Goal: Task Accomplishment & Management: Use online tool/utility

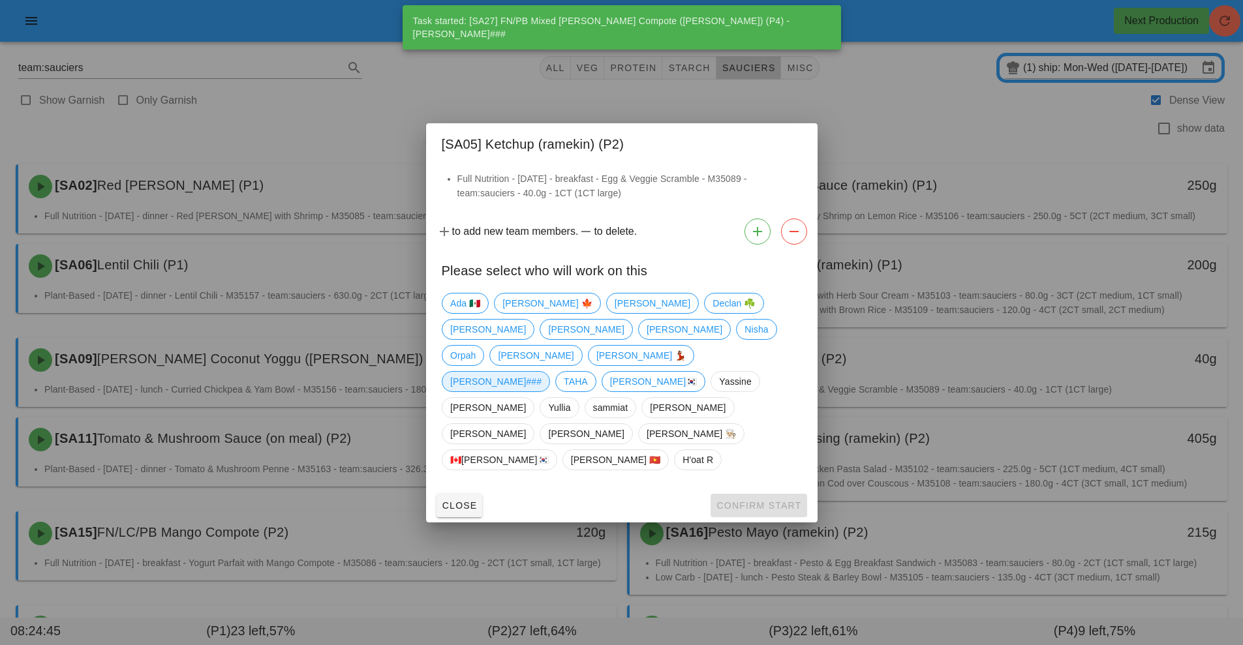
click at [541, 372] on span "[PERSON_NAME]###" at bounding box center [495, 382] width 91 height 20
click at [753, 500] on span "Confirm Start" at bounding box center [758, 505] width 85 height 10
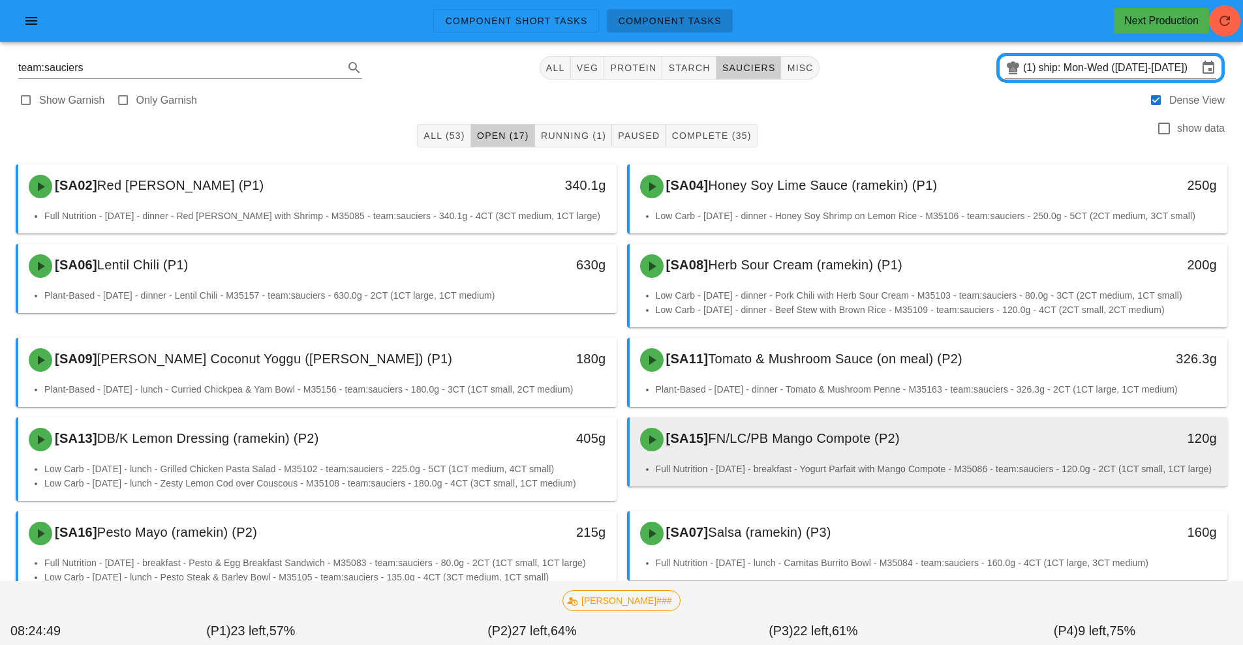
click at [786, 464] on li "Full Nutrition - [DATE] - breakfast - Yogurt Parfait with Mango Compote - M3508…" at bounding box center [937, 469] width 562 height 14
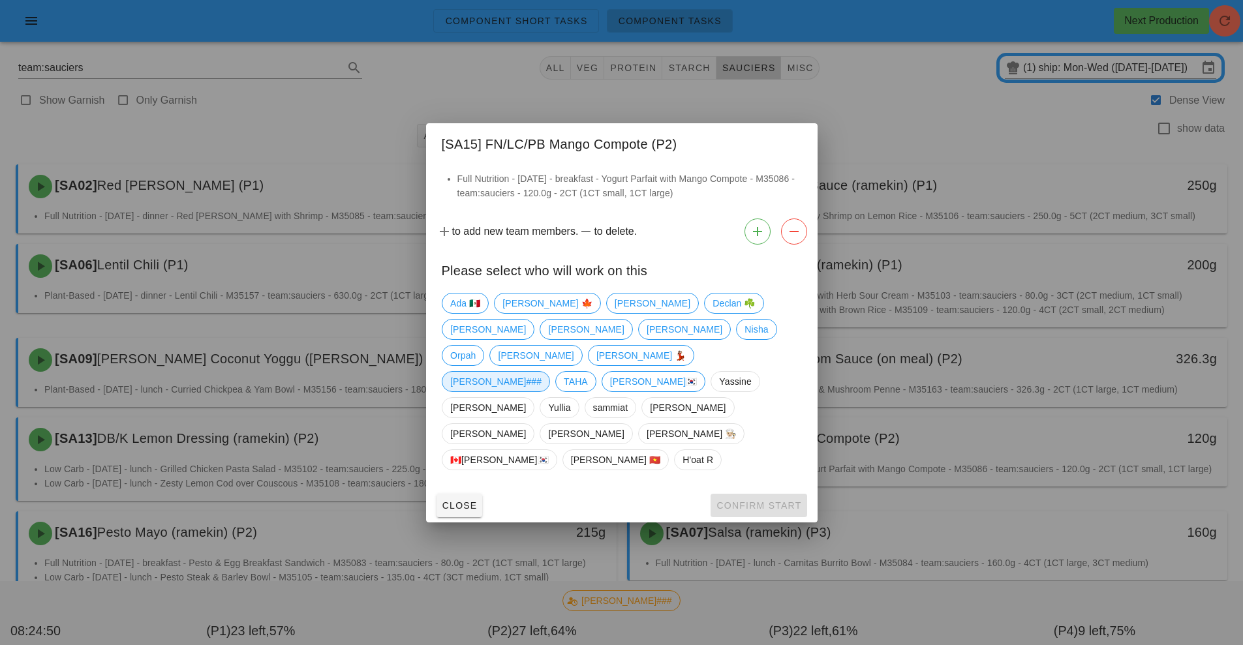
click at [541, 372] on span "[PERSON_NAME]###" at bounding box center [495, 382] width 91 height 20
click at [762, 500] on span "Confirm Start" at bounding box center [758, 505] width 85 height 10
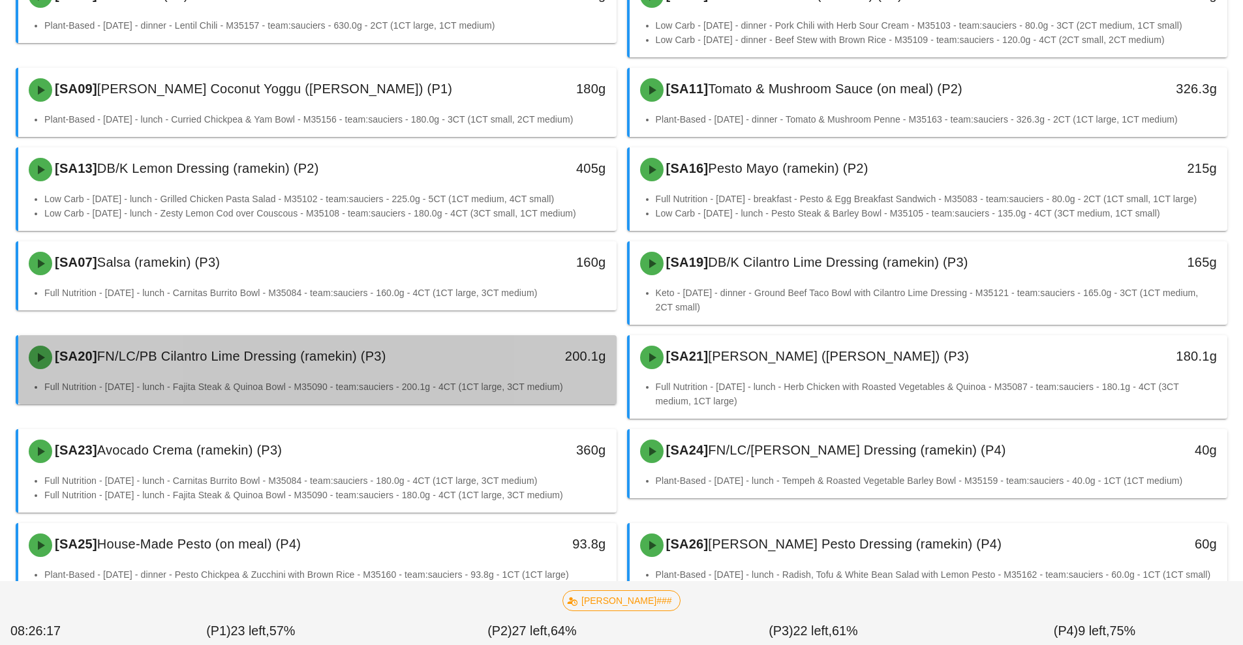
scroll to position [307, 0]
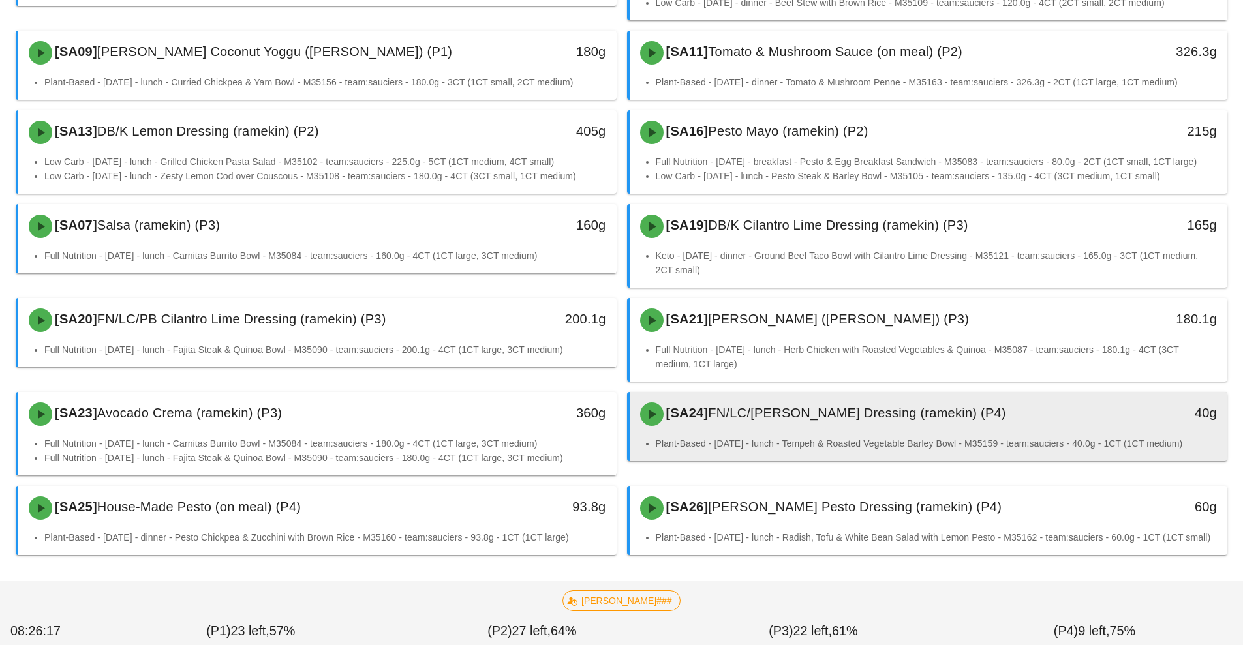
click at [727, 425] on div "[SA24] FN/LC/[PERSON_NAME] Dressing (ramekin) (P4)" at bounding box center [854, 414] width 444 height 39
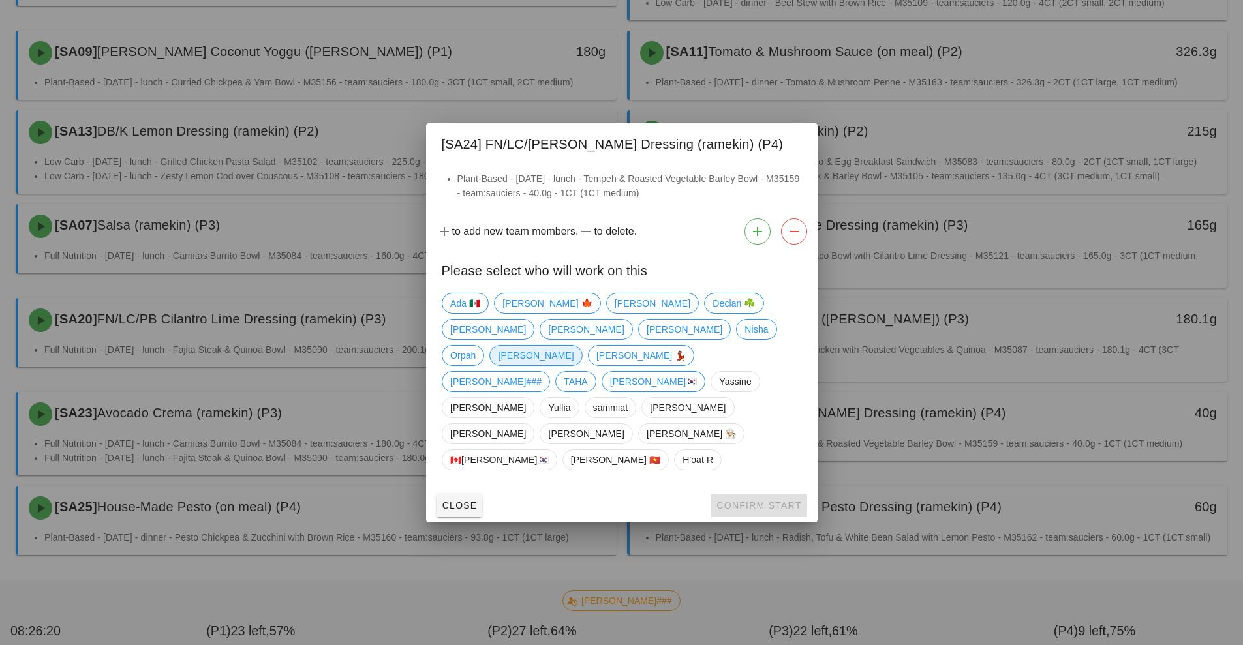
click at [573, 365] on span "[PERSON_NAME]" at bounding box center [536, 356] width 76 height 20
click at [751, 500] on span "Confirm Start" at bounding box center [758, 505] width 85 height 10
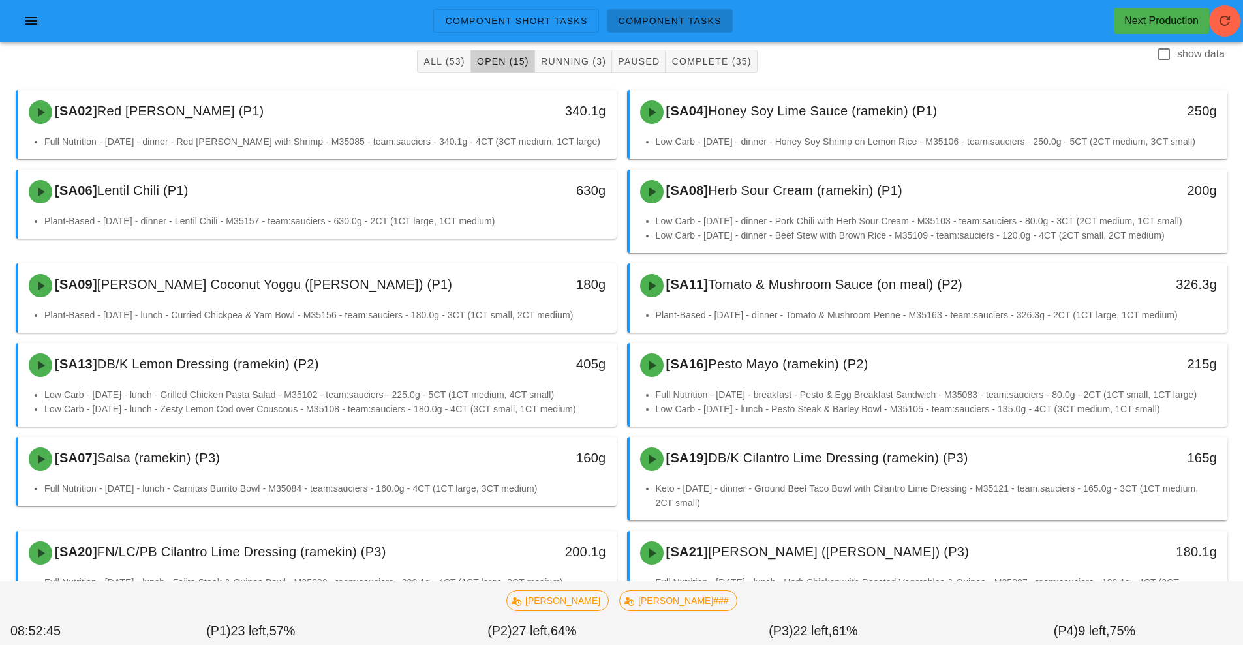
scroll to position [72, 0]
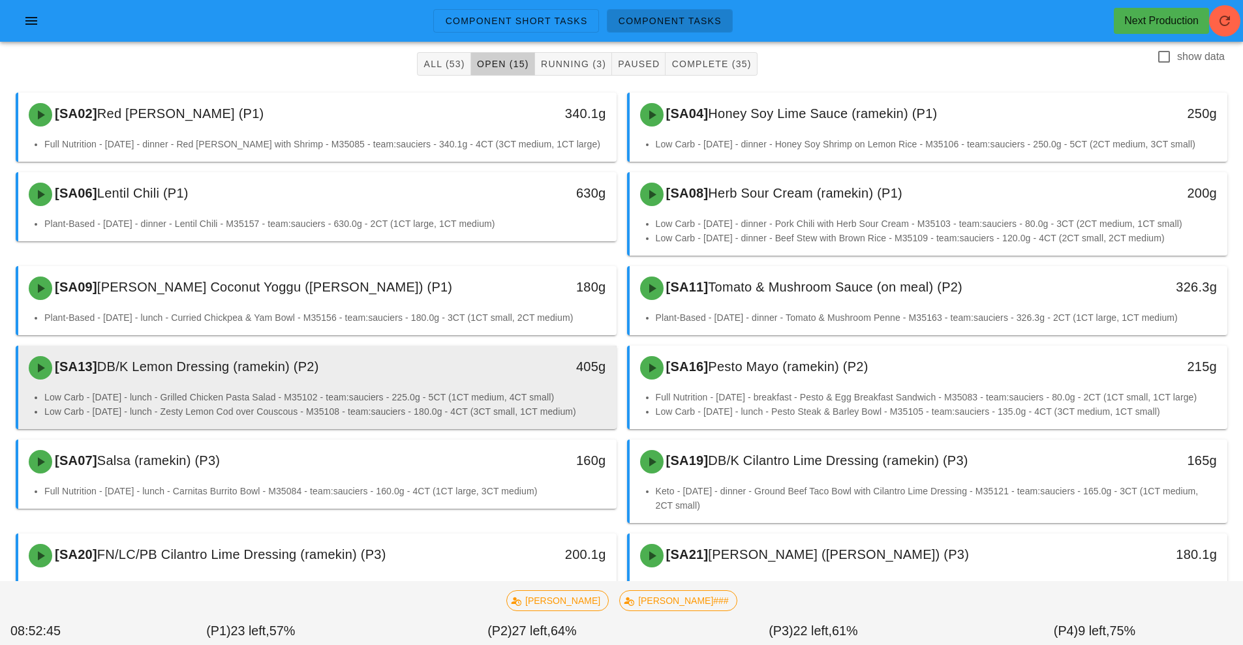
click at [505, 396] on li "Low Carb - [DATE] - lunch - Grilled Chicken Pasta Salad - M35102 - team:saucier…" at bounding box center [325, 397] width 562 height 14
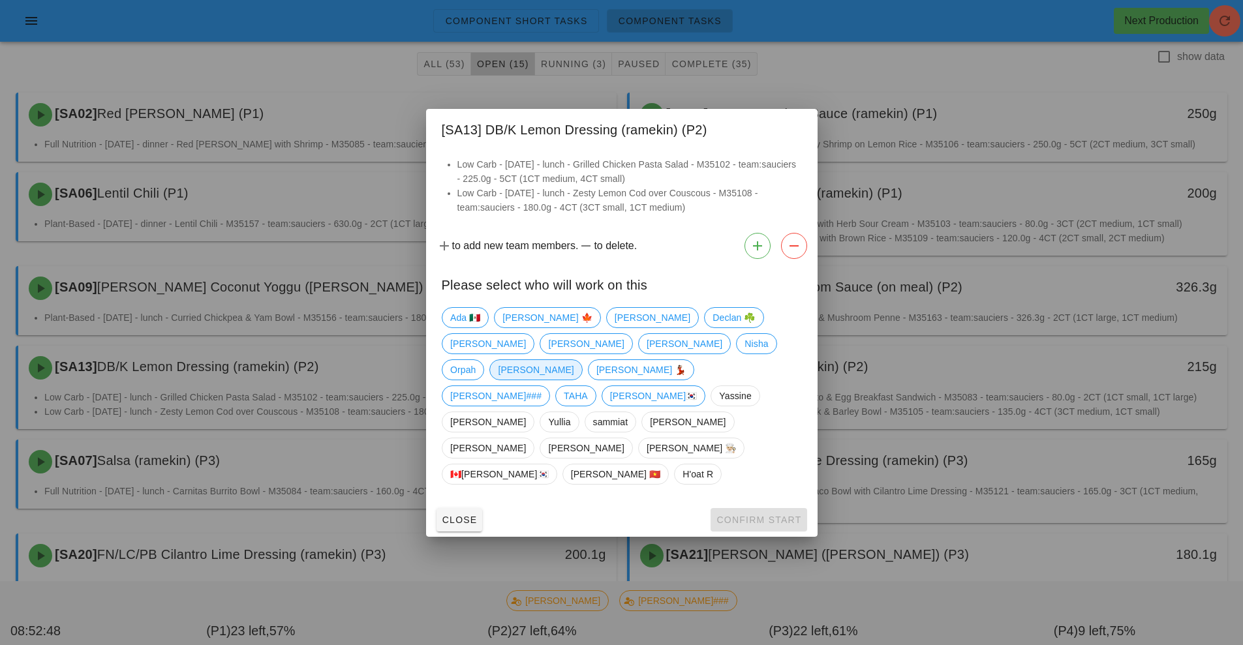
click at [573, 380] on span "[PERSON_NAME]" at bounding box center [536, 370] width 76 height 20
click at [753, 515] on span "Confirm Start" at bounding box center [758, 520] width 85 height 10
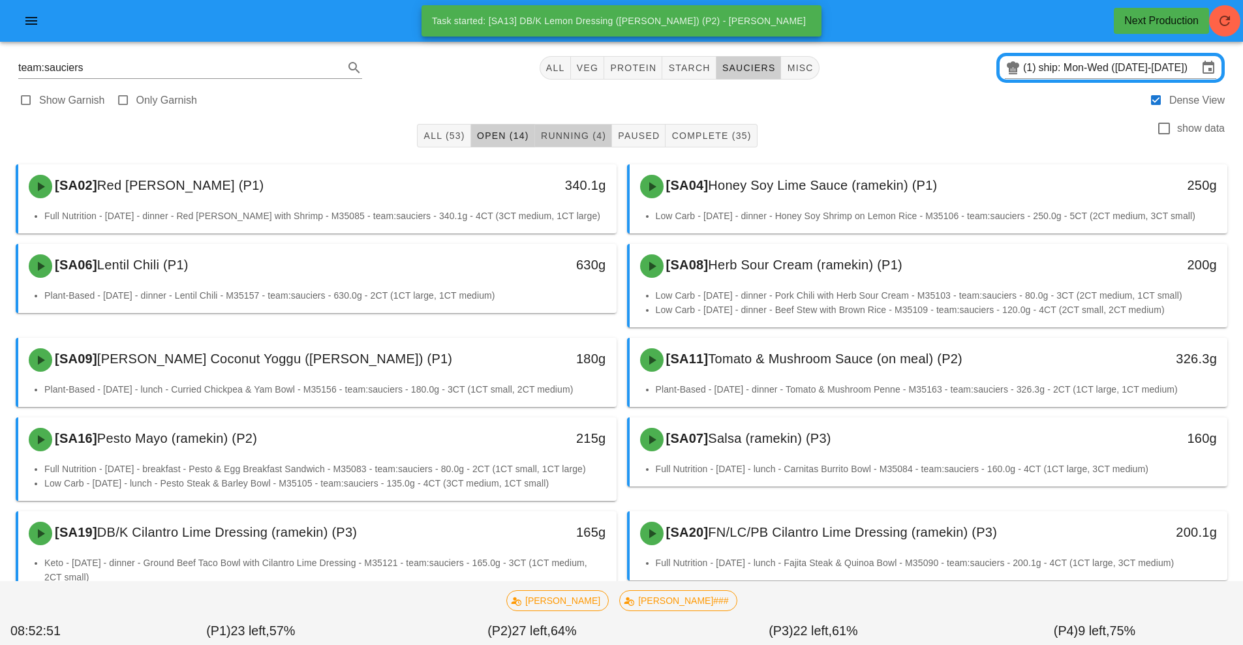
click at [551, 136] on span "Running (4)" at bounding box center [573, 135] width 66 height 10
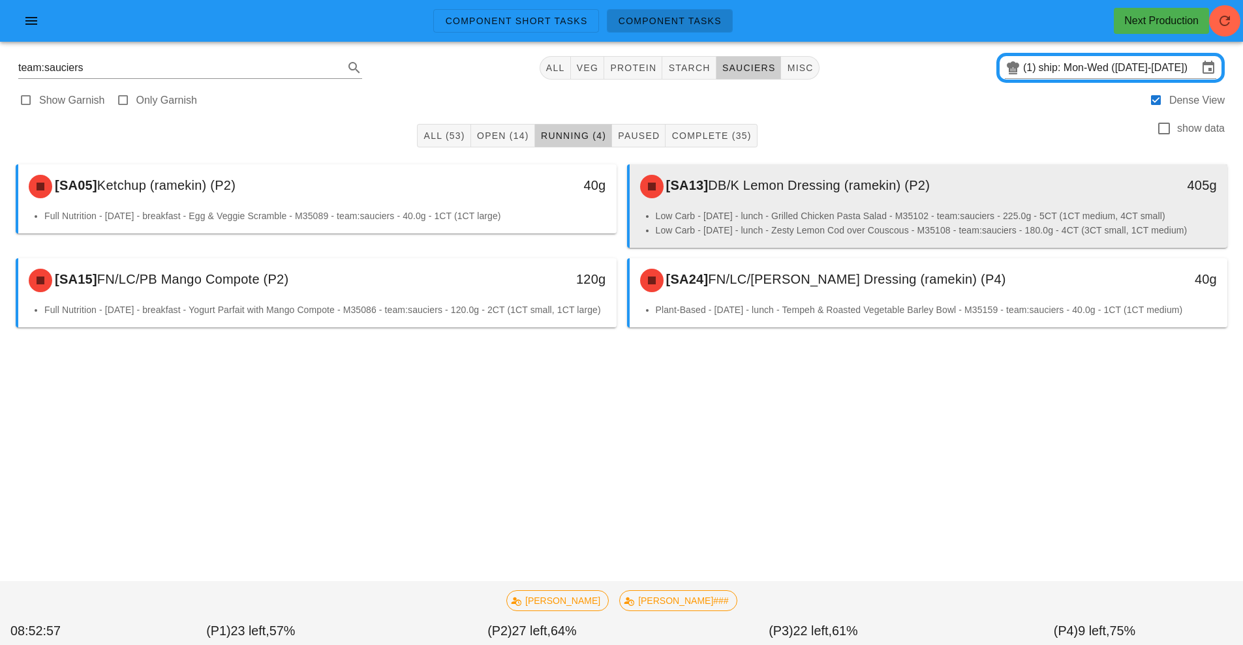
click at [770, 217] on li "Low Carb - [DATE] - lunch - Grilled Chicken Pasta Salad - M35102 - team:saucier…" at bounding box center [937, 216] width 562 height 14
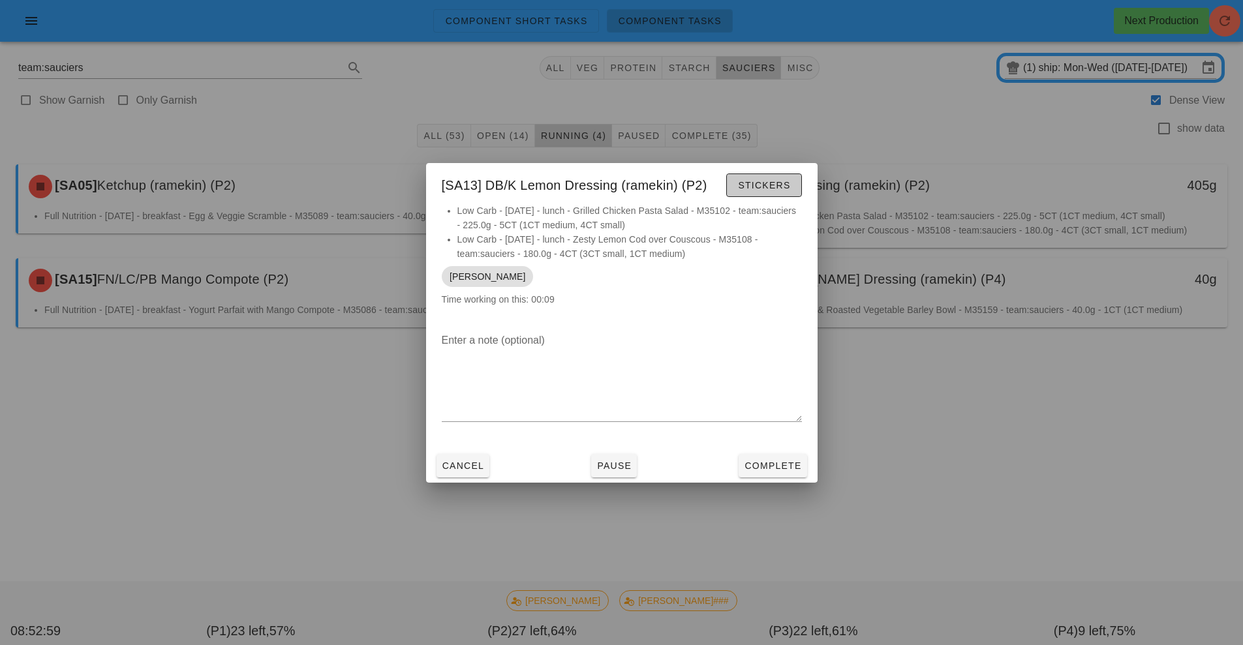
click at [751, 194] on button "Stickers" at bounding box center [763, 185] width 75 height 23
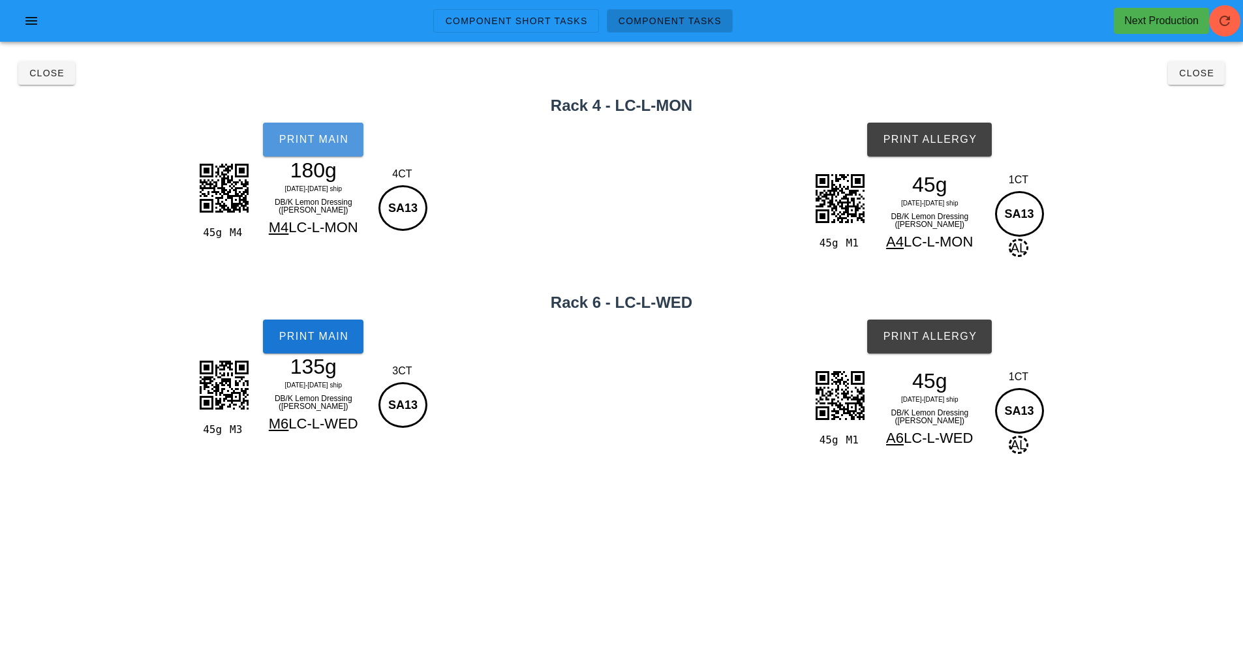
click at [342, 140] on span "Print Main" at bounding box center [313, 140] width 70 height 12
click at [307, 338] on span "Print Main" at bounding box center [313, 337] width 70 height 12
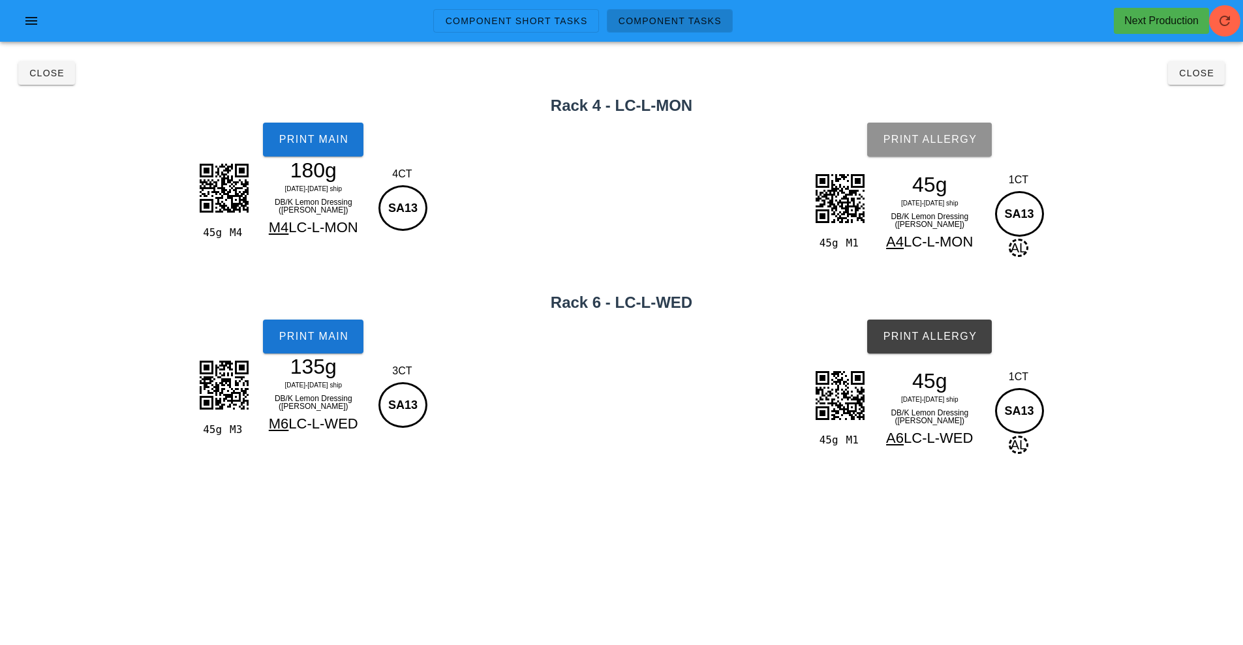
click at [932, 136] on span "Print Allergy" at bounding box center [929, 140] width 95 height 12
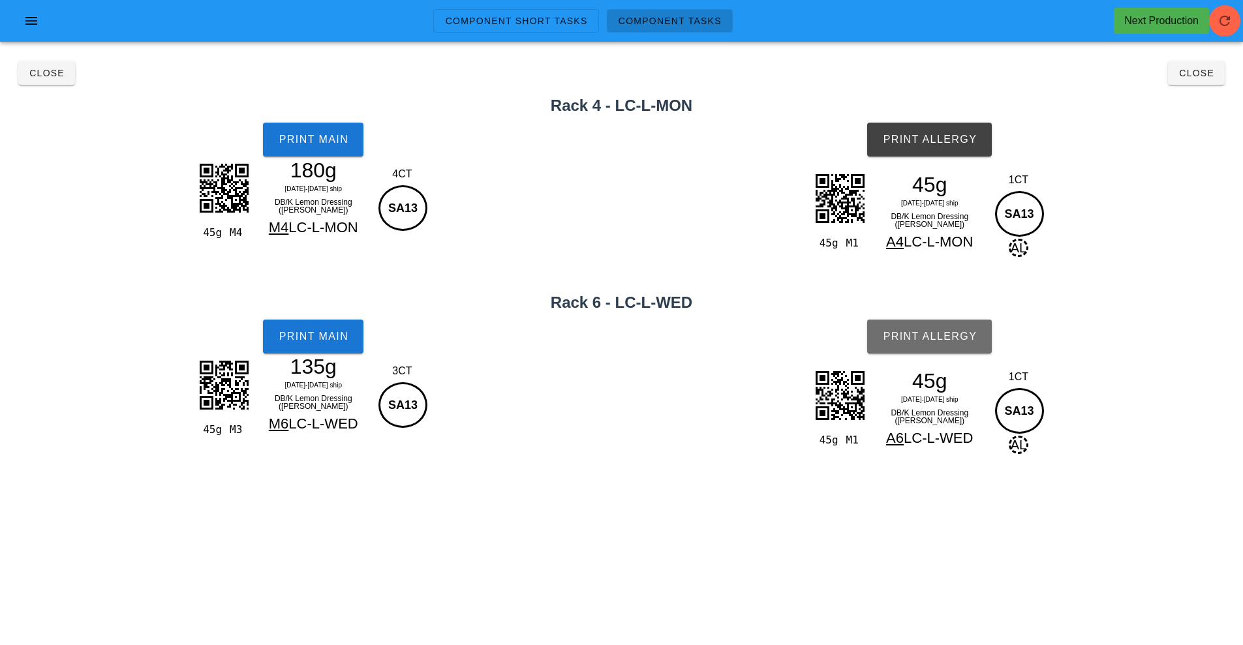
click at [916, 339] on span "Print Allergy" at bounding box center [929, 337] width 95 height 12
click at [1201, 80] on button "Close" at bounding box center [1196, 72] width 57 height 23
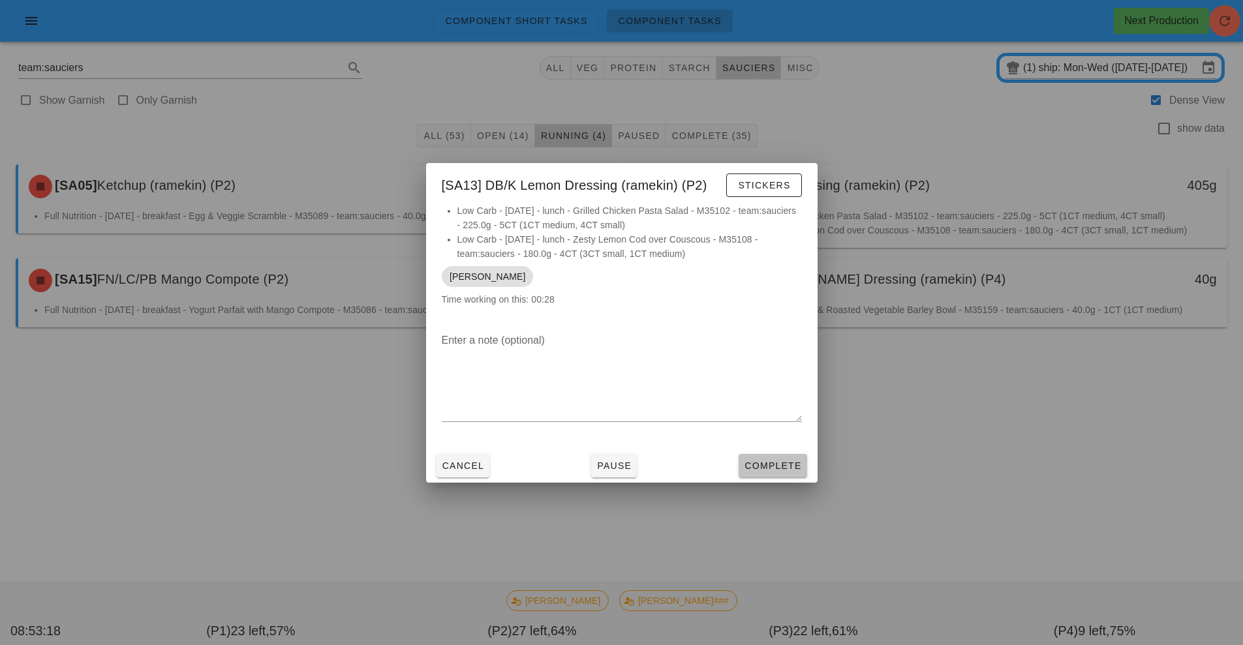
click at [782, 470] on span "Complete" at bounding box center [772, 466] width 57 height 10
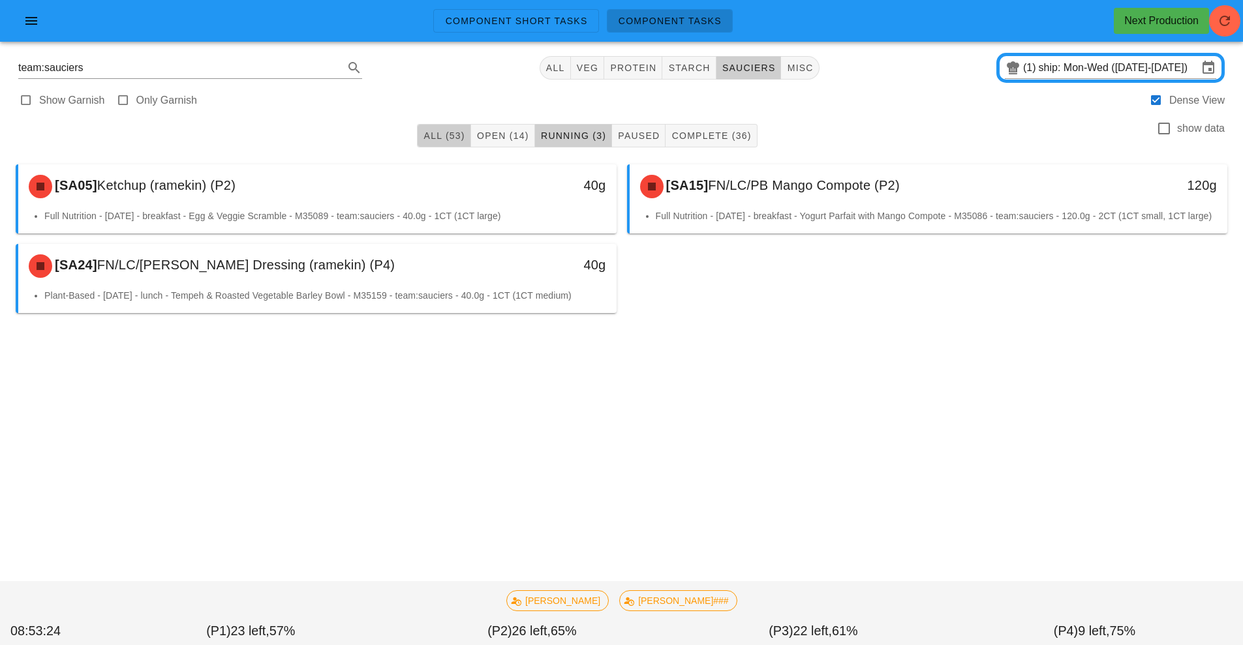
click at [425, 143] on button "All (53)" at bounding box center [443, 135] width 53 height 23
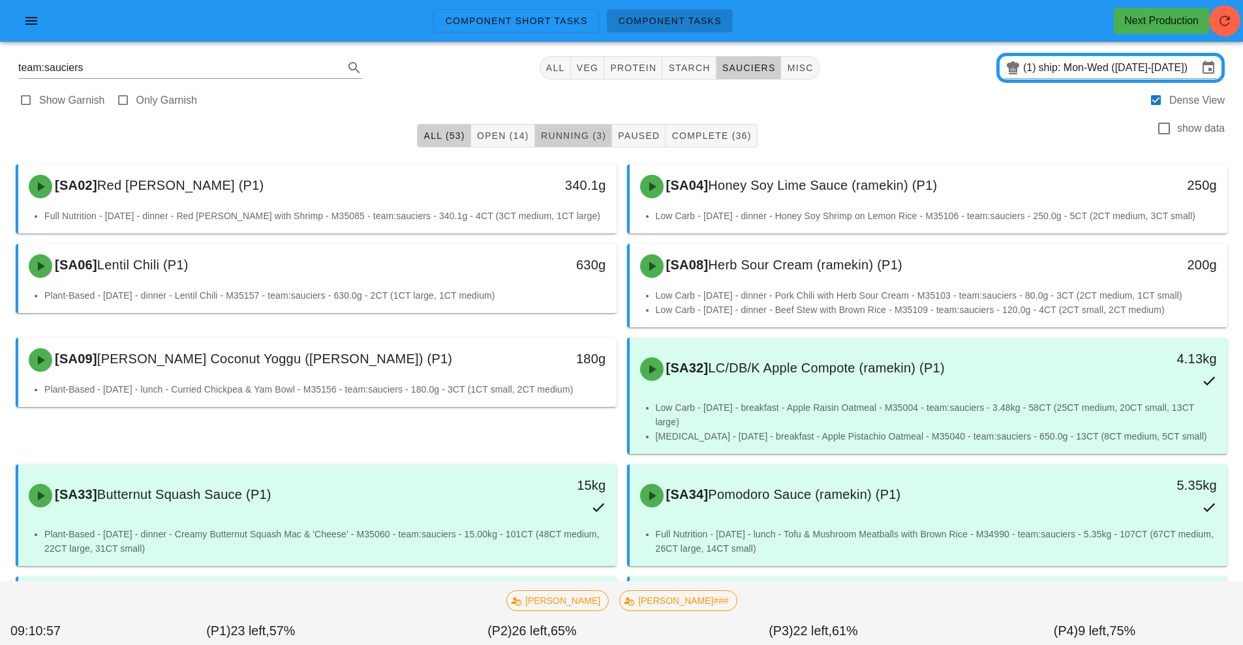
click at [573, 135] on span "Running (3)" at bounding box center [573, 135] width 66 height 10
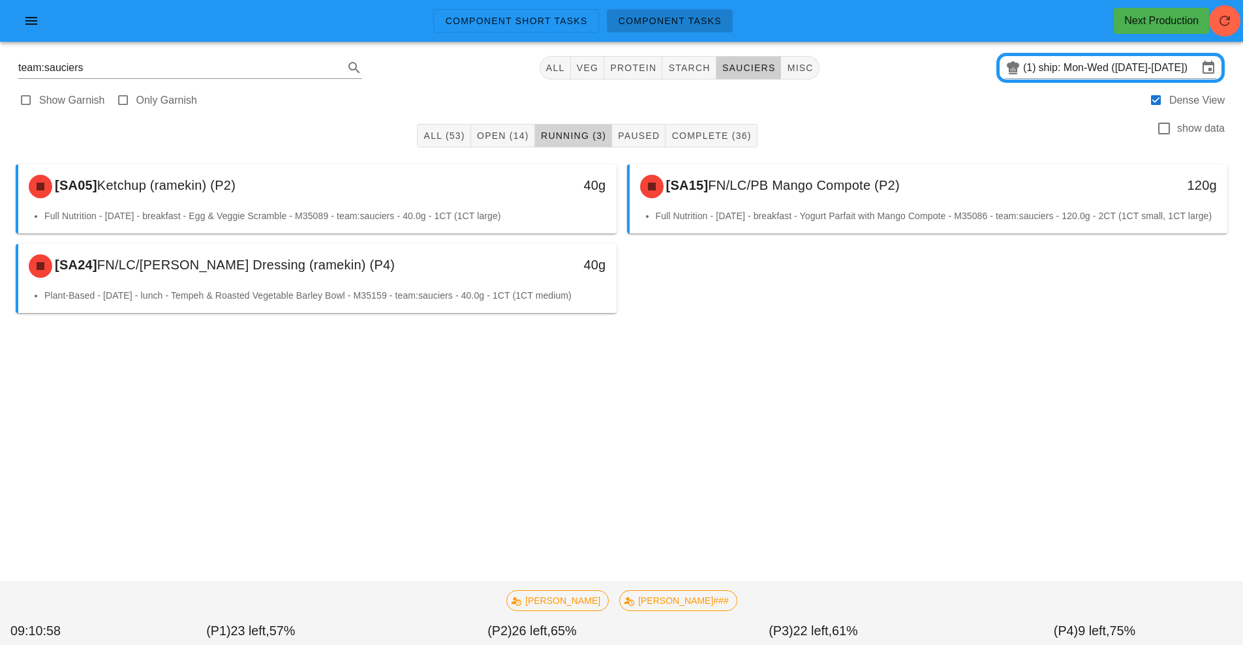
click at [570, 140] on span "Running (3)" at bounding box center [573, 135] width 66 height 10
click at [515, 132] on span "Open (14)" at bounding box center [502, 135] width 53 height 10
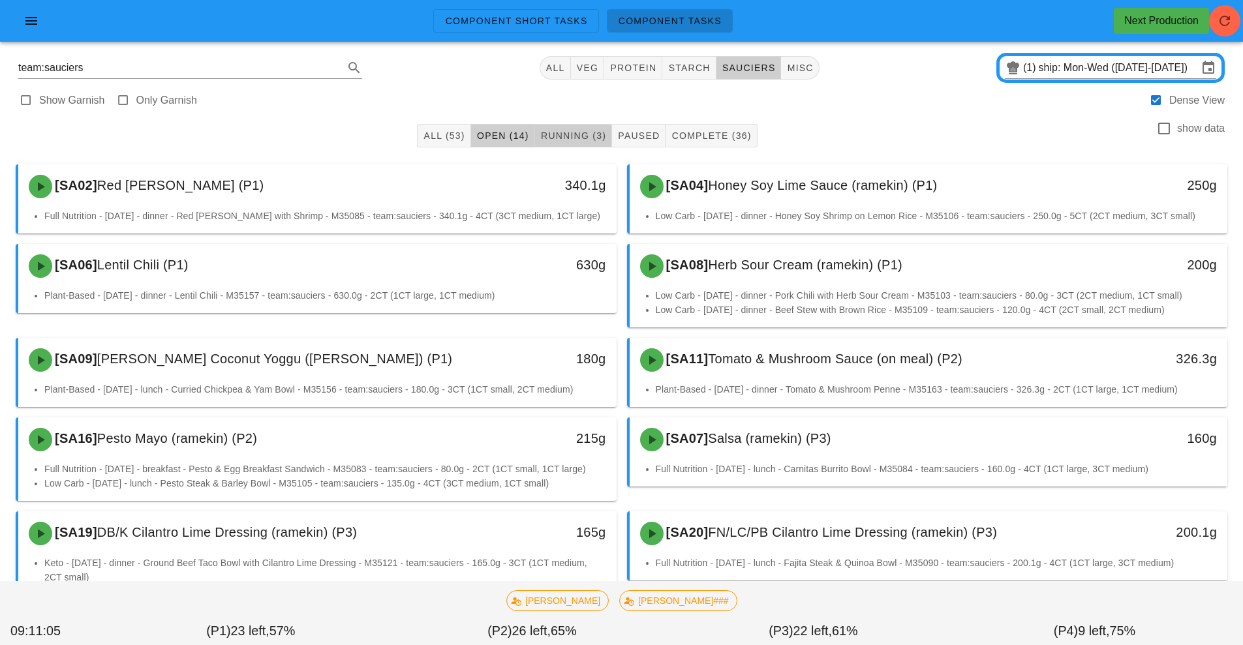
click at [562, 135] on span "Running (3)" at bounding box center [573, 135] width 66 height 10
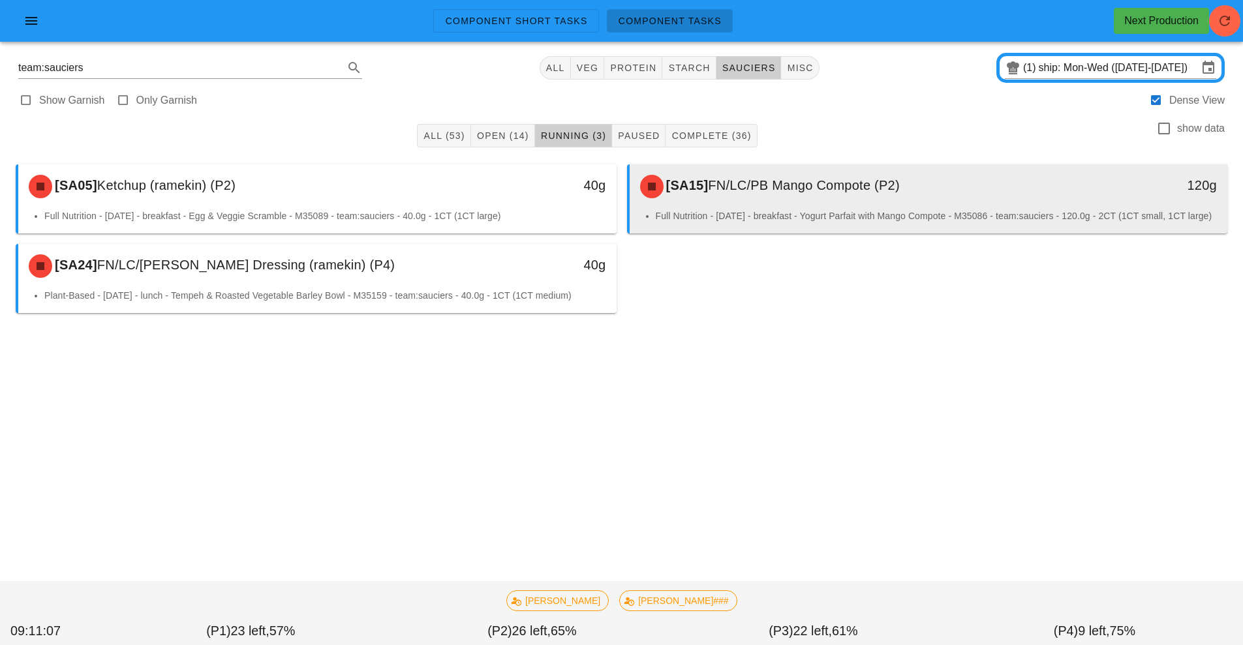
click at [753, 187] on span "FN/LC/PB Mango Compote (P2)" at bounding box center [804, 185] width 192 height 14
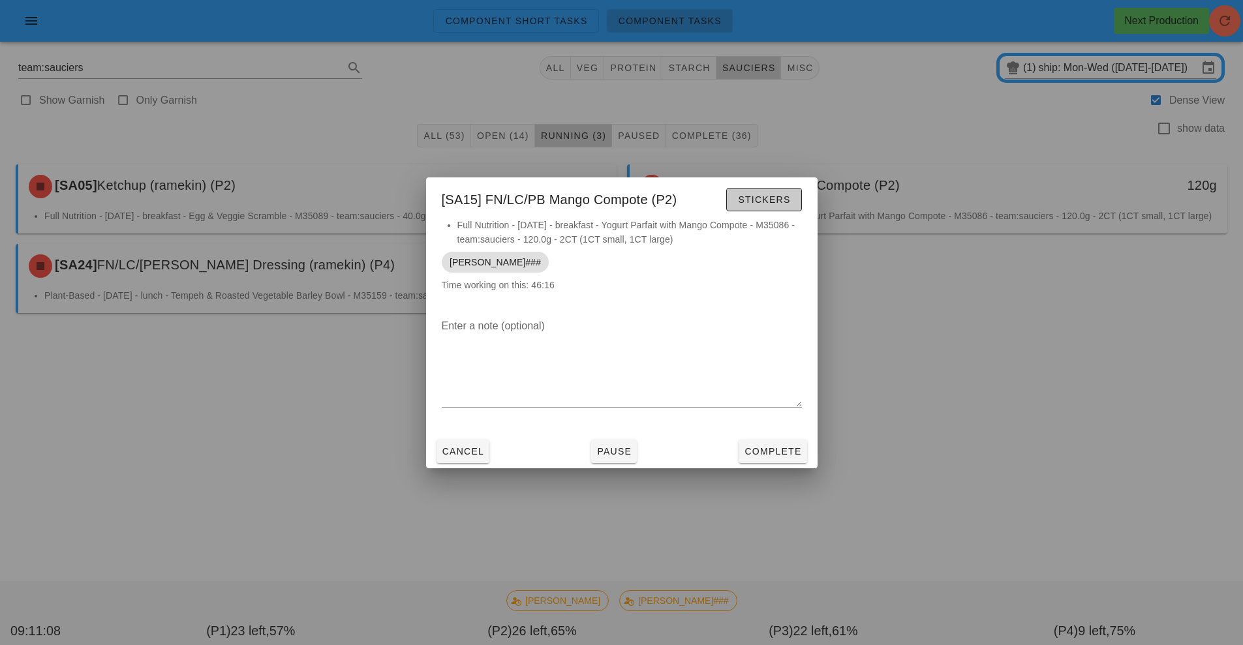
click at [760, 200] on span "Stickers" at bounding box center [763, 199] width 53 height 10
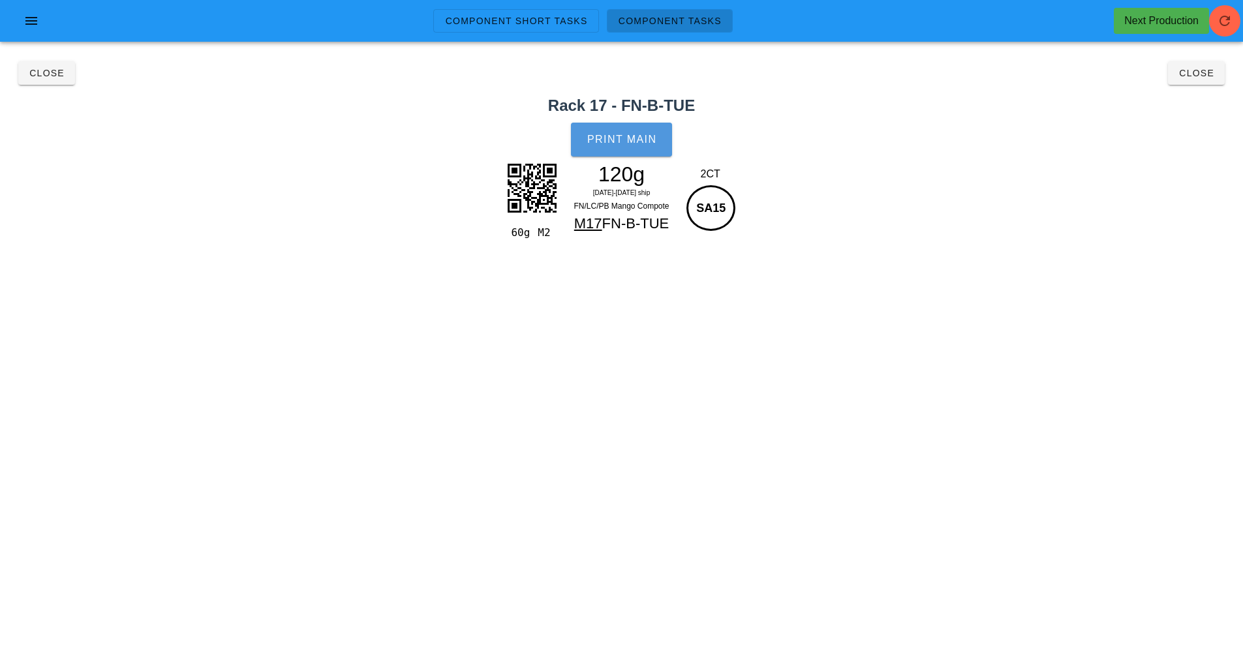
click at [623, 140] on span "Print Main" at bounding box center [621, 140] width 70 height 12
click at [52, 74] on span "Close" at bounding box center [47, 73] width 36 height 10
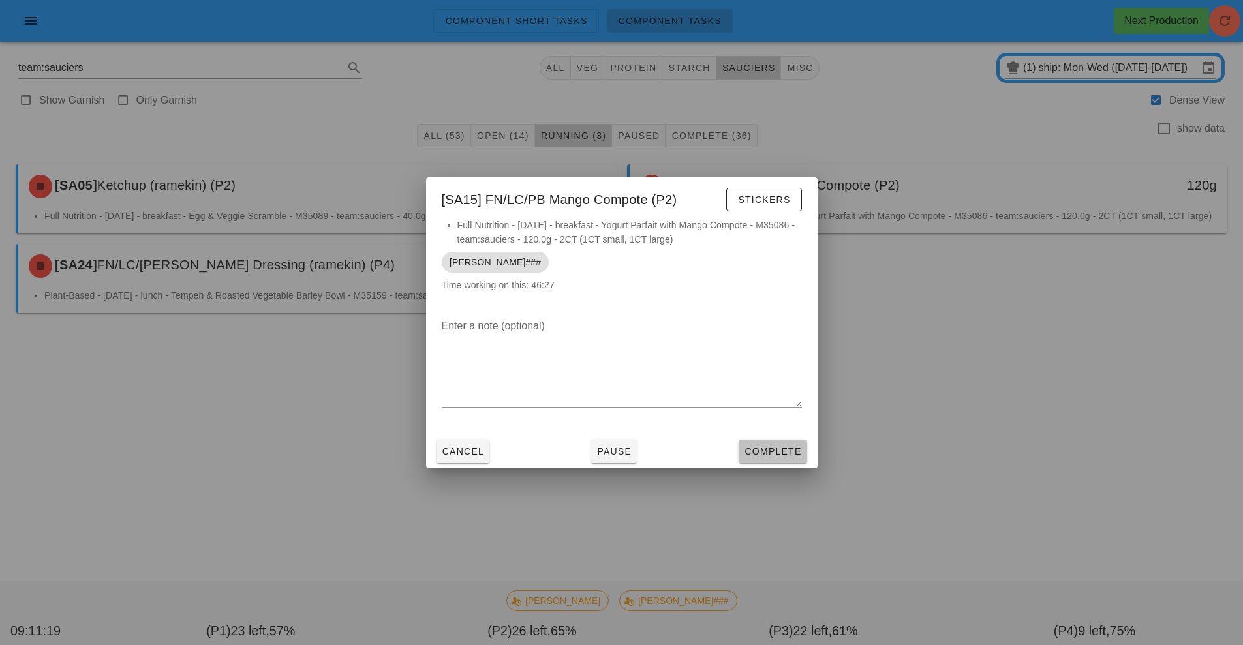
click at [768, 448] on span "Complete" at bounding box center [772, 451] width 57 height 10
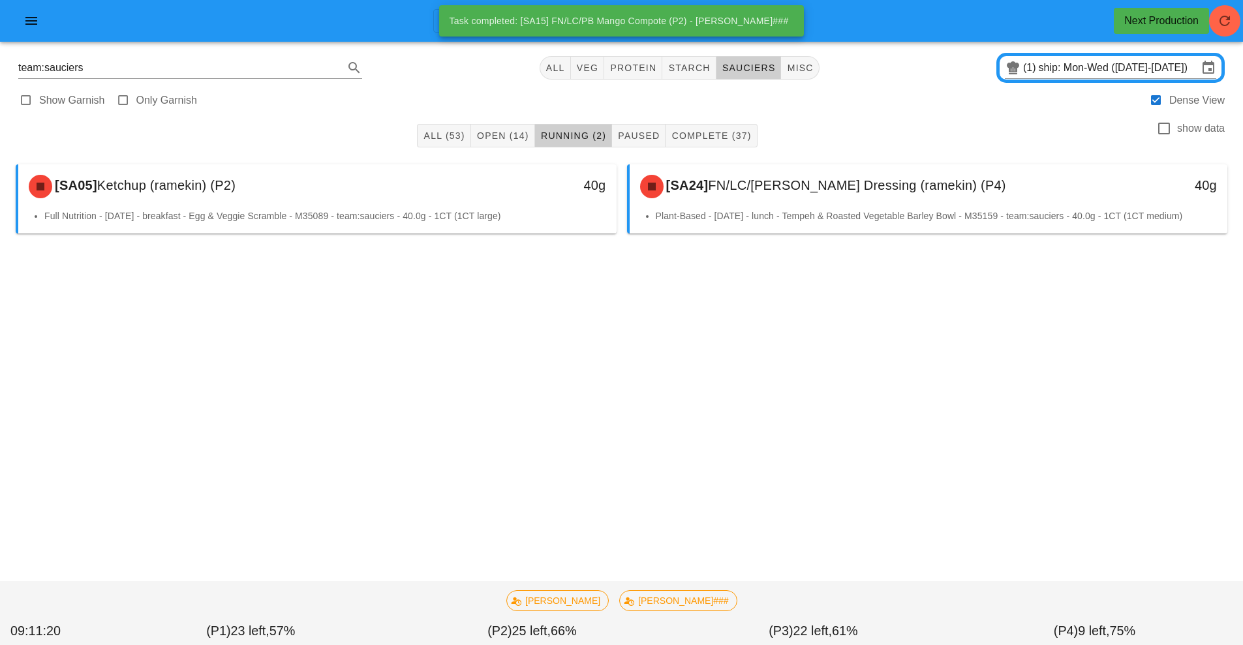
click at [385, 292] on div "All (53) Open (14) Running (2) Paused Complete (37) show data [SA05] Ketchup (r…" at bounding box center [621, 218] width 1227 height 207
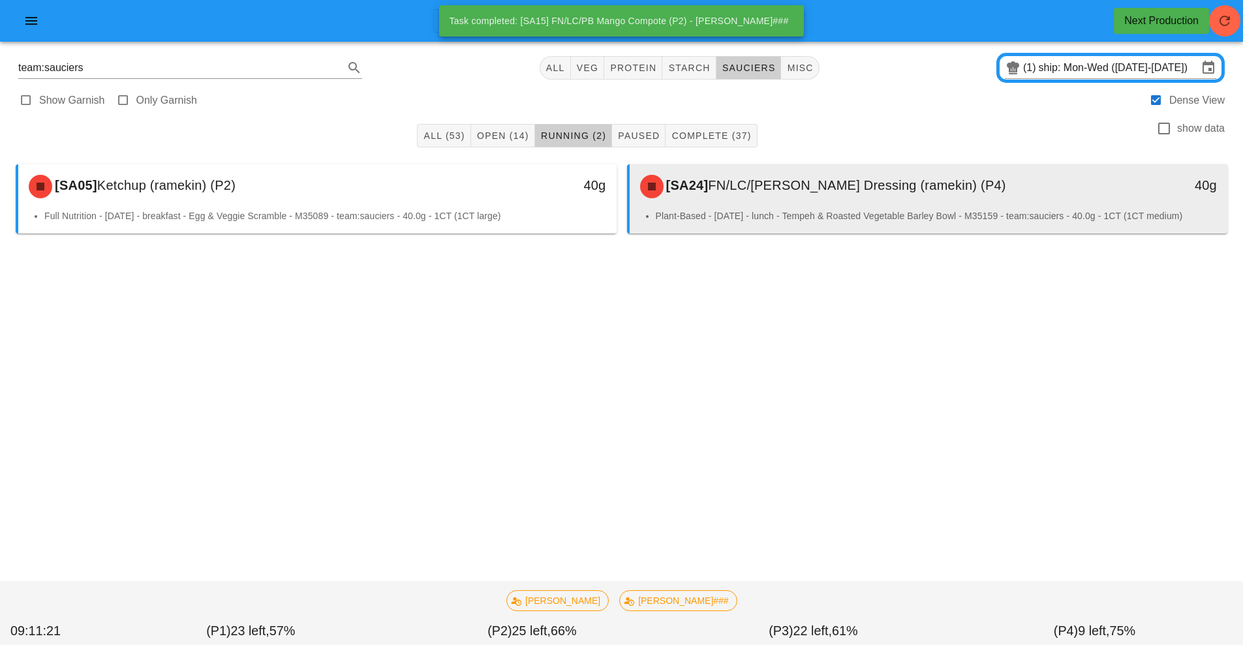
click at [829, 198] on div "[SA24] FN/LC/[PERSON_NAME] Dressing (ramekin) (P4)" at bounding box center [854, 186] width 444 height 39
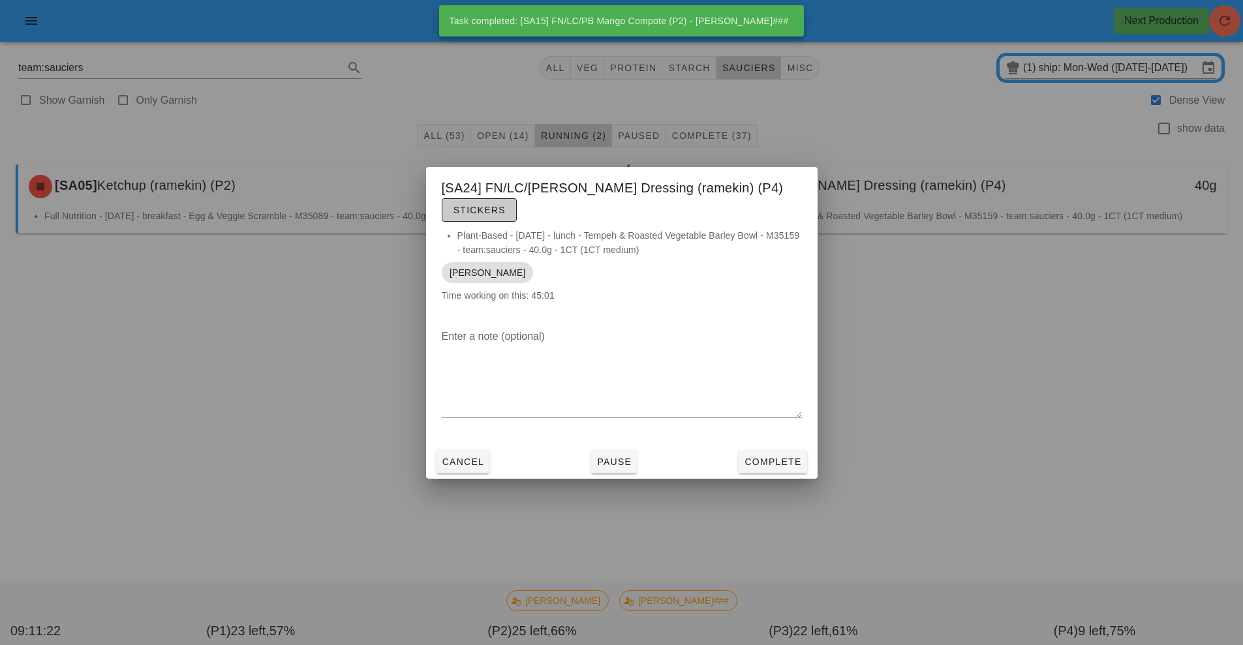
click at [481, 209] on span "Stickers" at bounding box center [479, 210] width 53 height 10
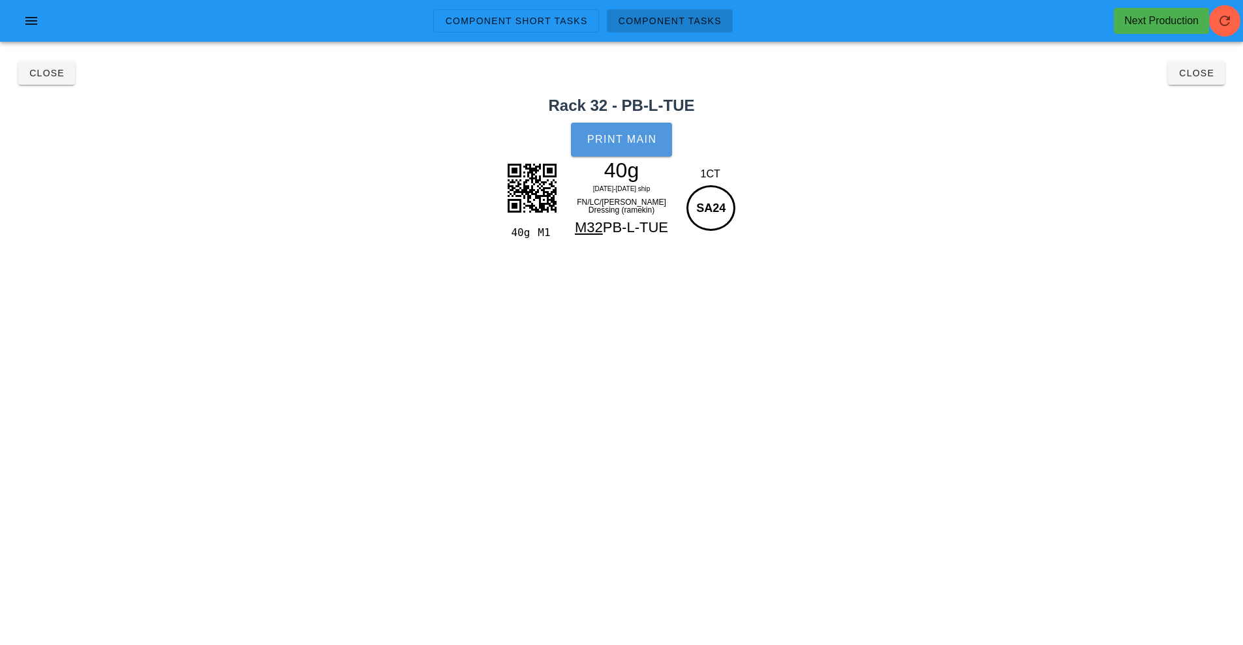
click at [622, 144] on span "Print Main" at bounding box center [621, 140] width 70 height 12
click at [35, 80] on button "Close" at bounding box center [46, 72] width 57 height 23
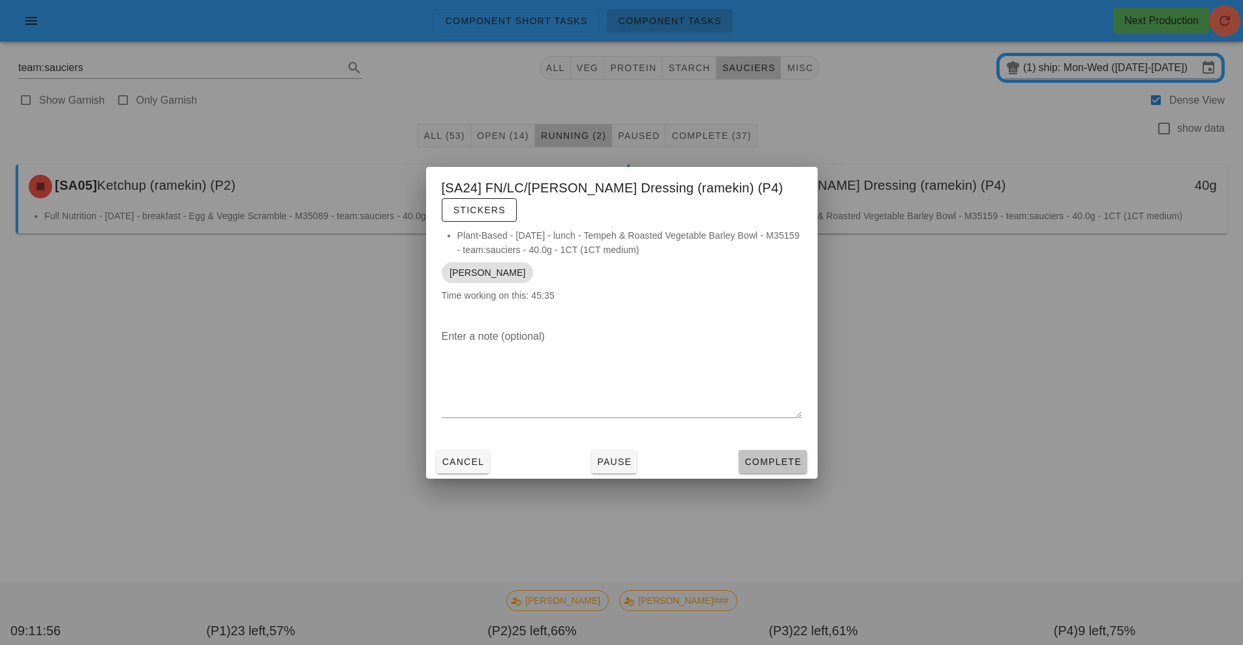
click at [761, 462] on span "Complete" at bounding box center [772, 462] width 57 height 10
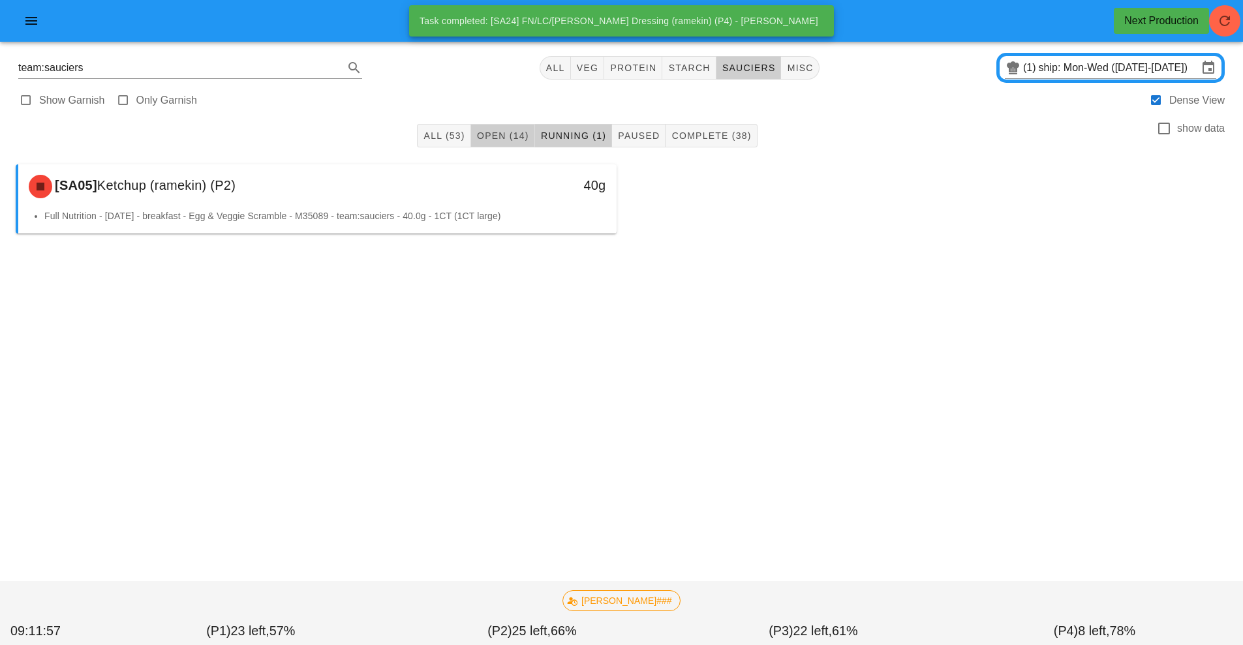
click at [514, 136] on span "Open (14)" at bounding box center [502, 135] width 53 height 10
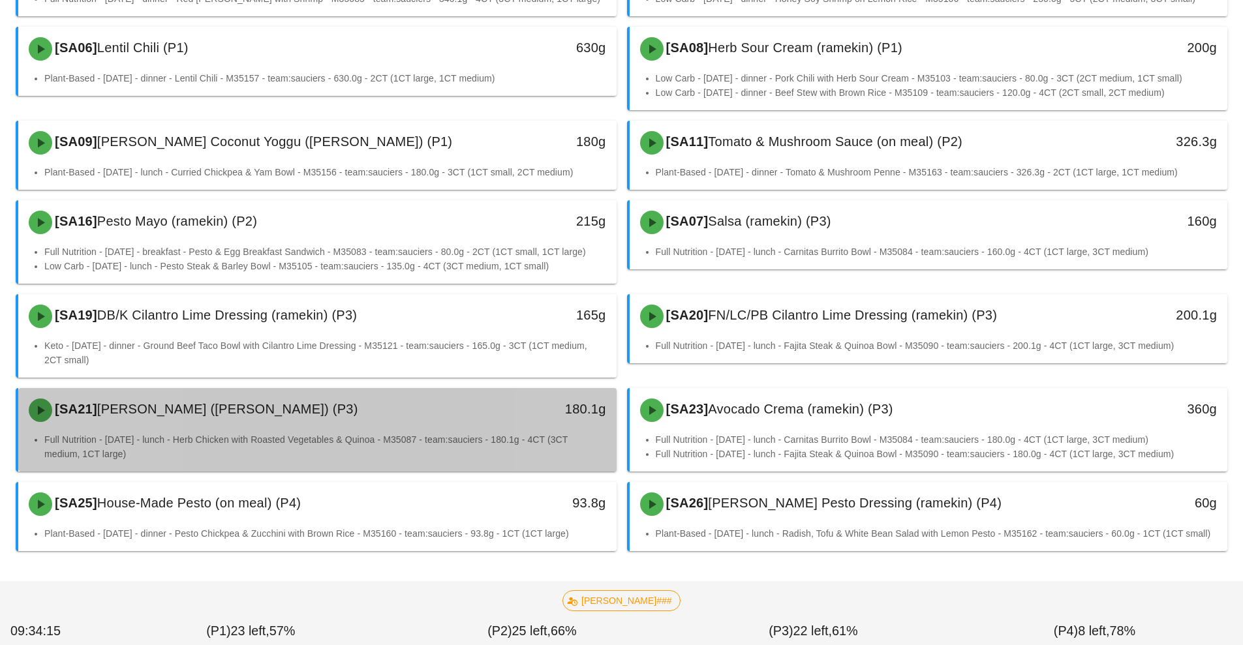
scroll to position [232, 0]
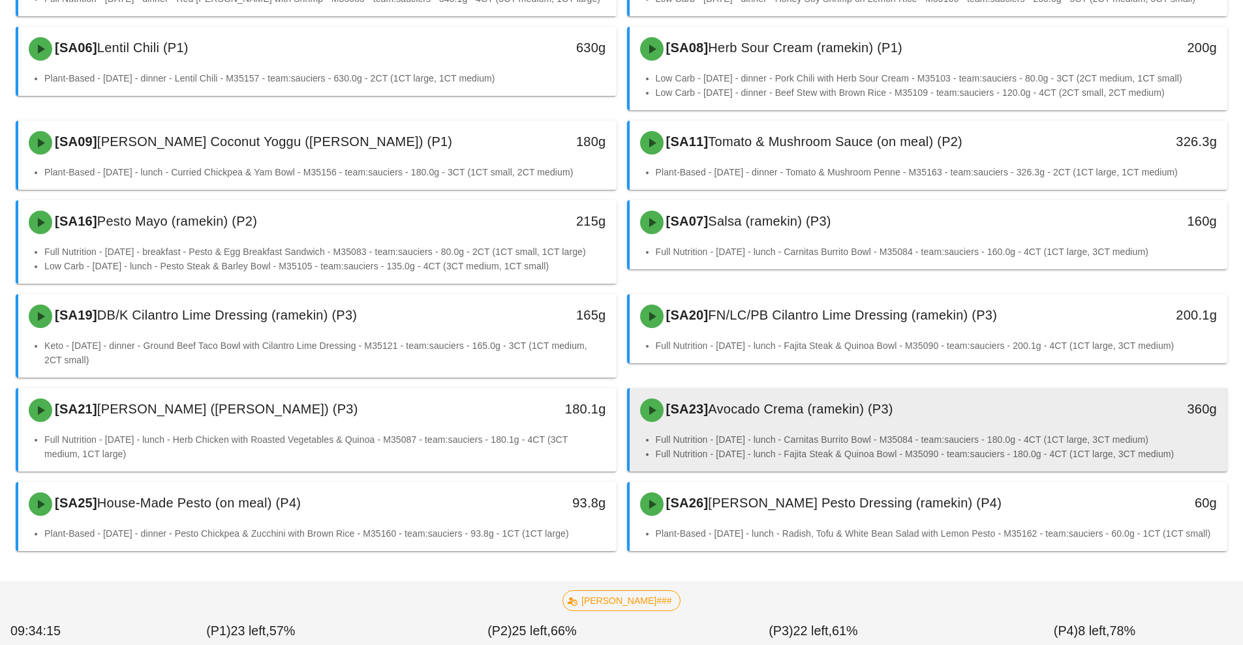
click at [743, 406] on div "[SA23] Avocado Crema (ramekin) (P3)" at bounding box center [854, 410] width 444 height 39
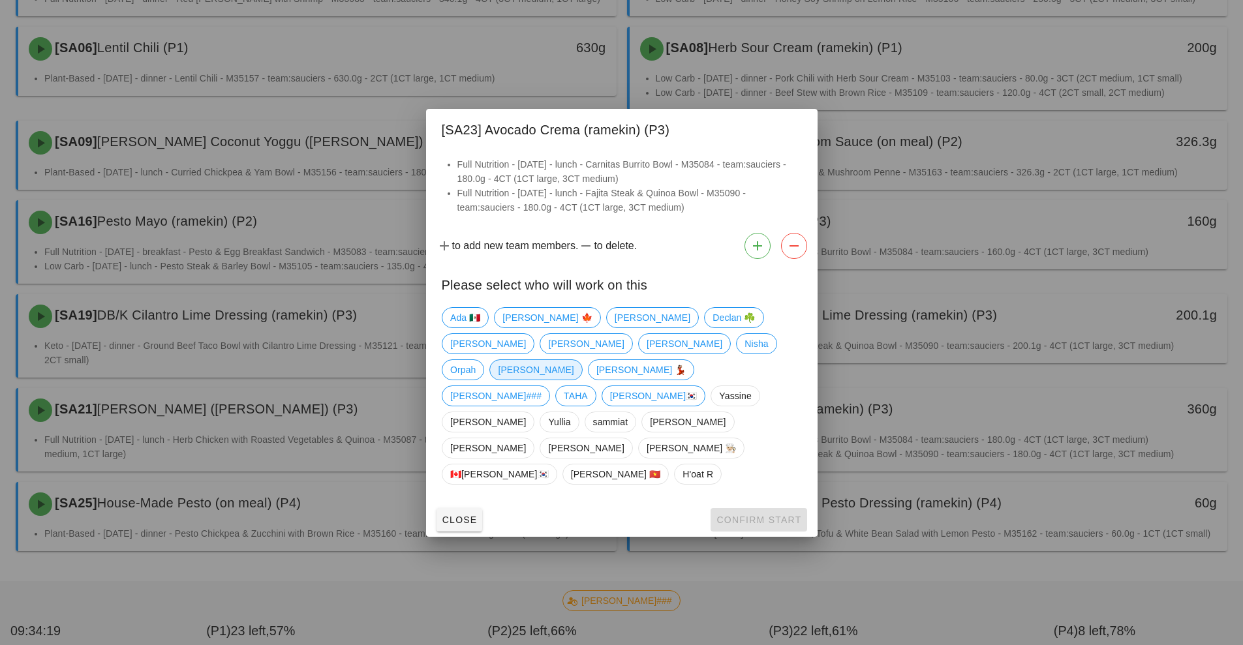
click at [573, 380] on span "[PERSON_NAME]" at bounding box center [536, 370] width 76 height 20
click at [729, 515] on span "Confirm Start" at bounding box center [758, 520] width 85 height 10
